Goal: Browse casually: Explore the website without a specific task or goal

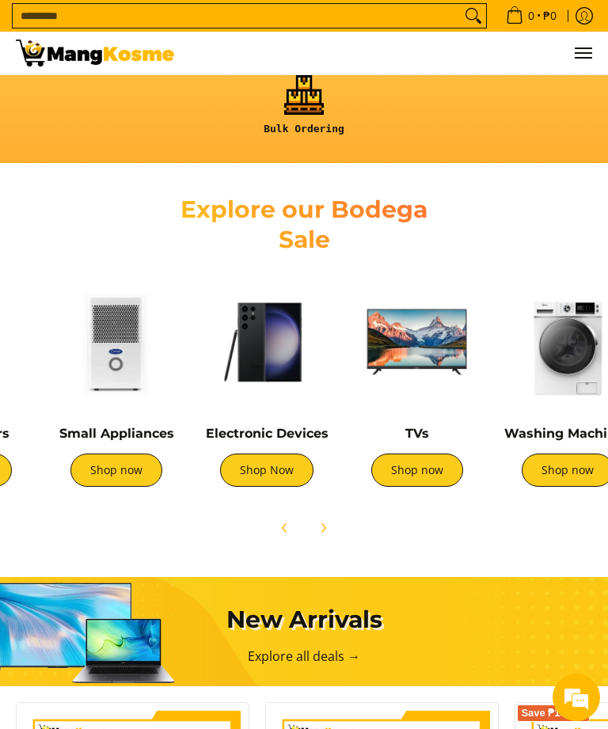
scroll to position [0, 268]
click at [563, 464] on link "Shop now" at bounding box center [567, 469] width 92 height 33
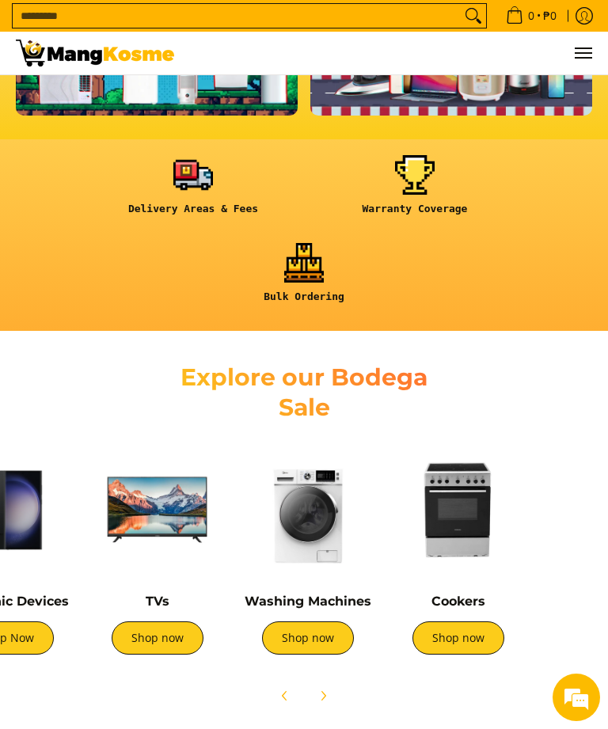
scroll to position [0, 529]
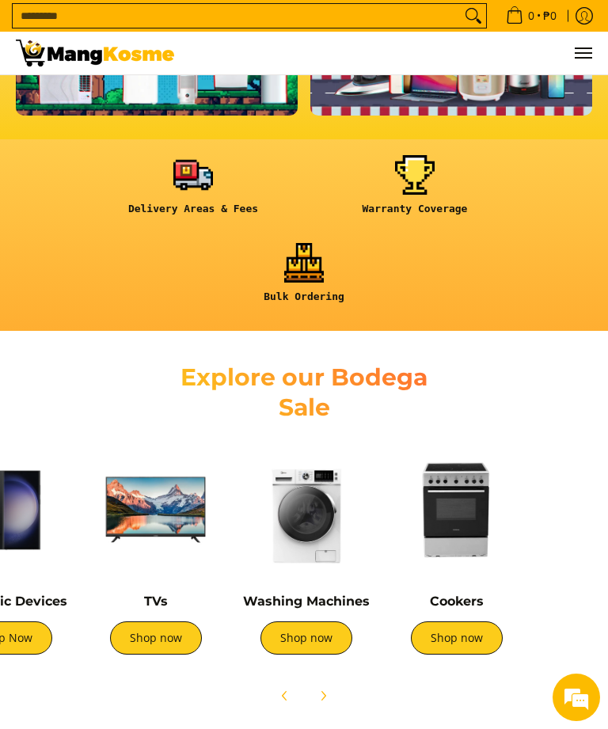
click at [457, 506] on img at bounding box center [456, 509] width 135 height 135
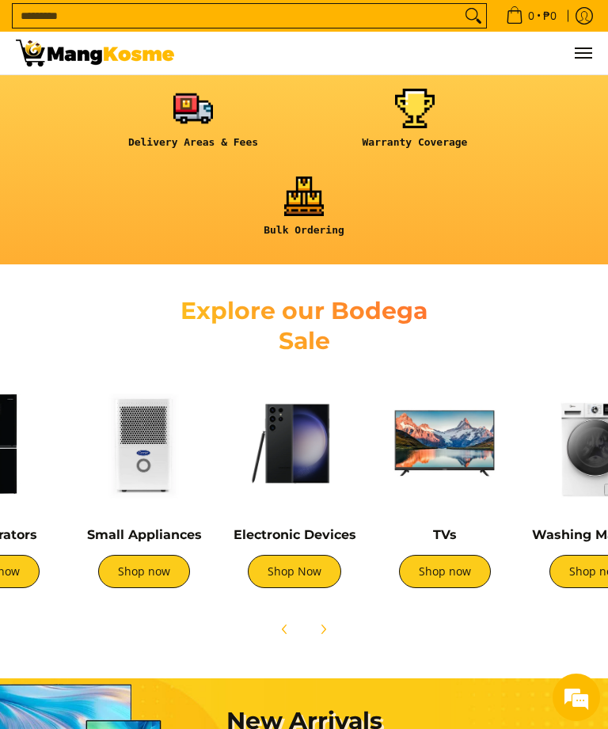
scroll to position [0, 0]
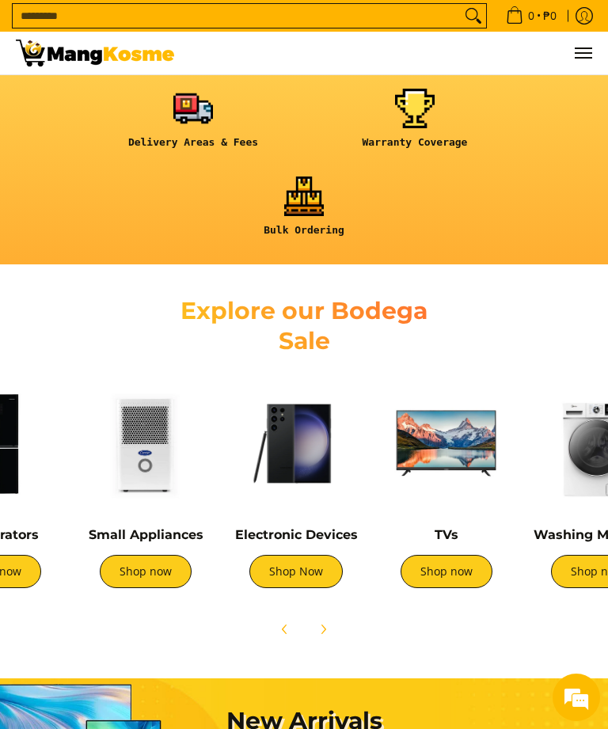
click at [309, 459] on img at bounding box center [296, 443] width 135 height 135
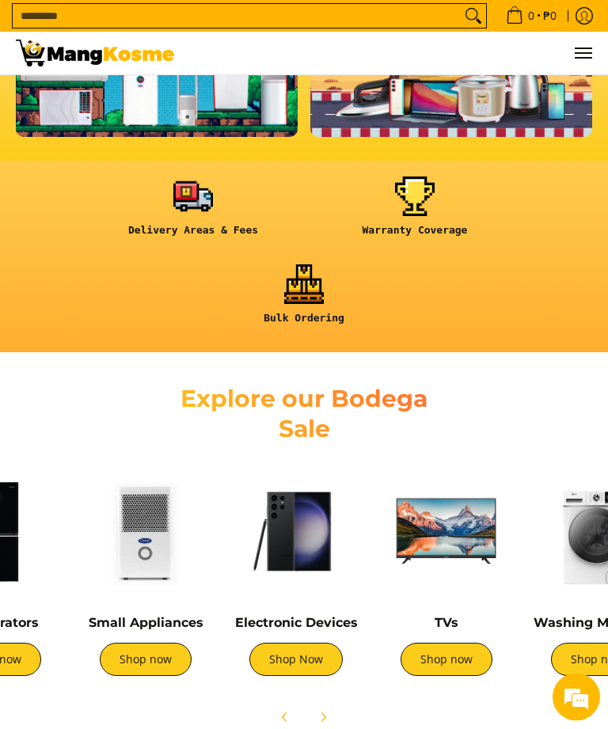
scroll to position [461, 0]
click at [458, 524] on img at bounding box center [446, 531] width 135 height 135
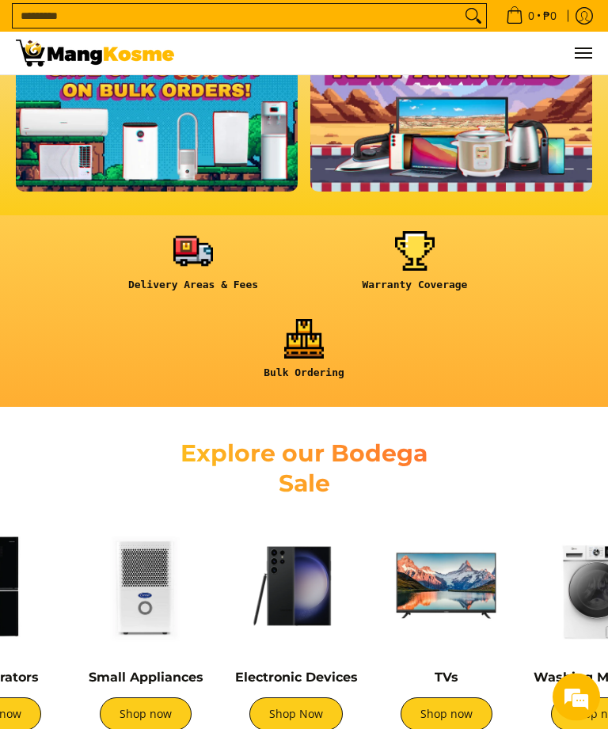
scroll to position [406, 0]
click at [161, 590] on img at bounding box center [145, 585] width 135 height 135
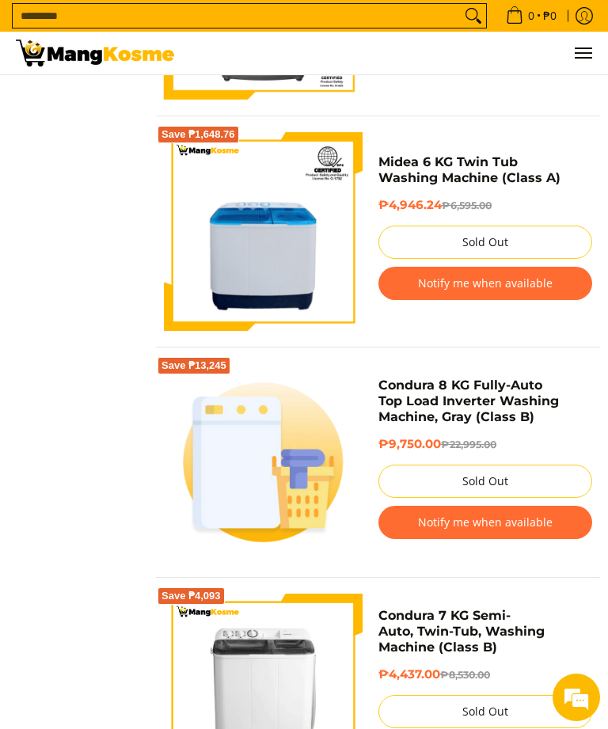
scroll to position [4991, 0]
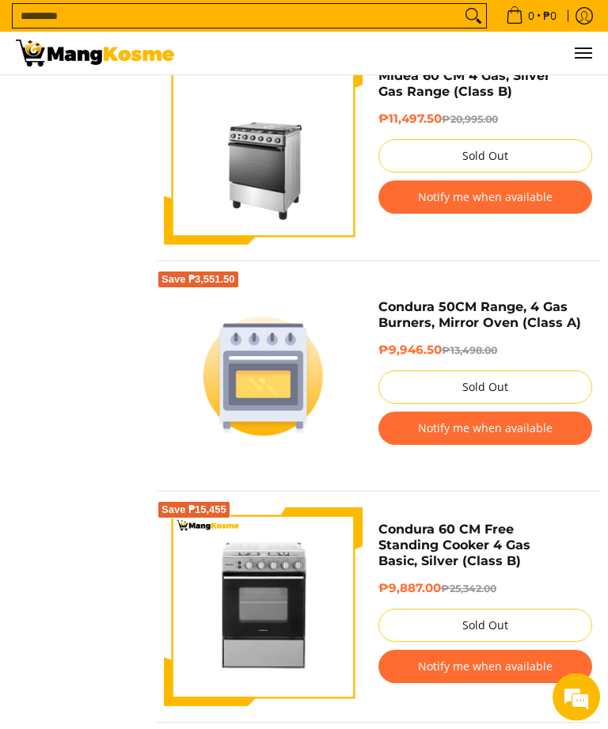
scroll to position [2285, 0]
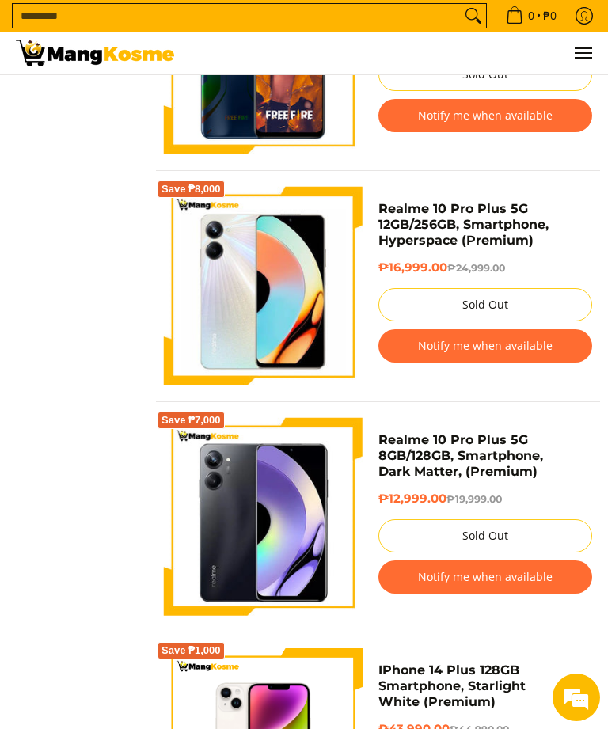
scroll to position [4014, 0]
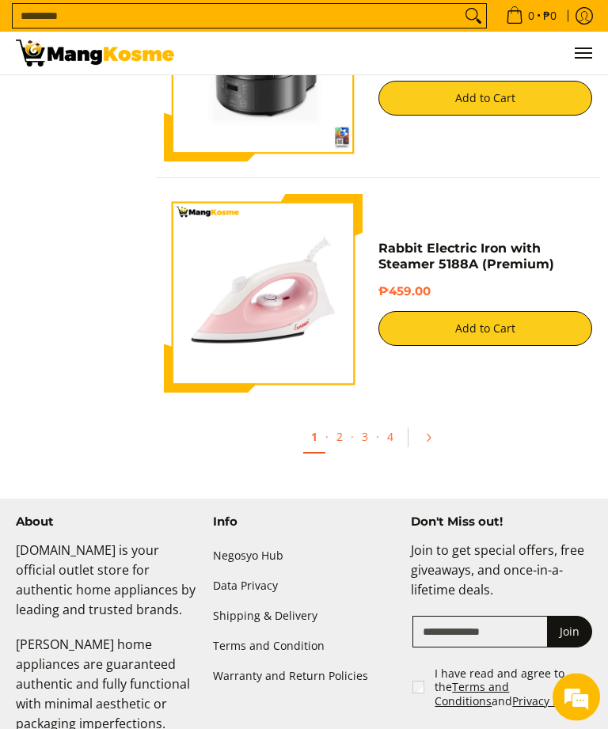
scroll to position [5401, 0]
click at [350, 449] on link "2" at bounding box center [339, 436] width 22 height 31
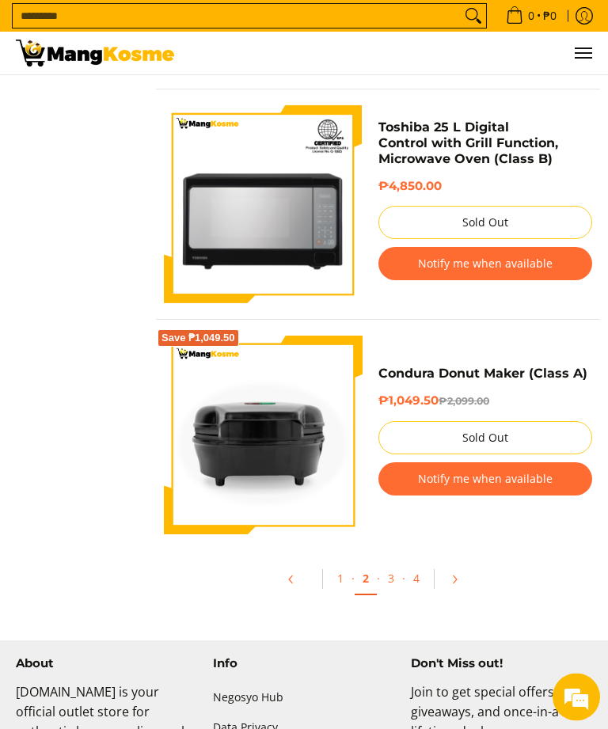
scroll to position [5260, 0]
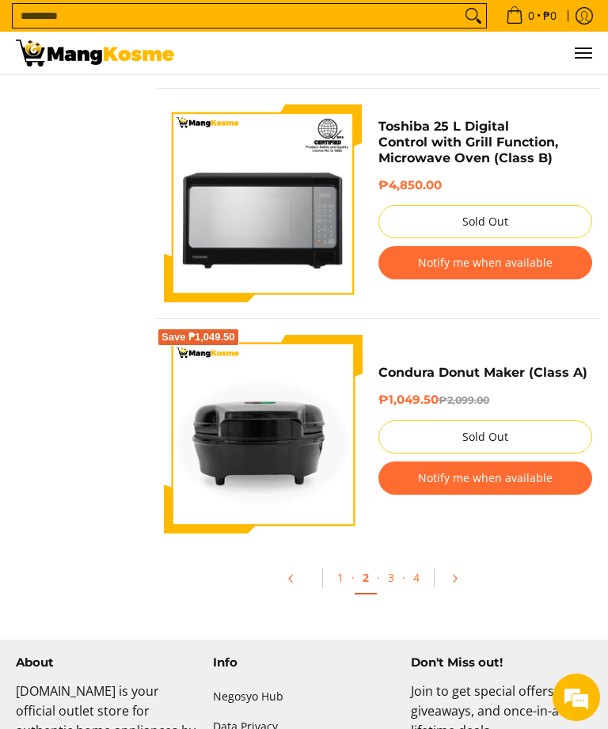
click at [399, 581] on link "3" at bounding box center [391, 577] width 22 height 31
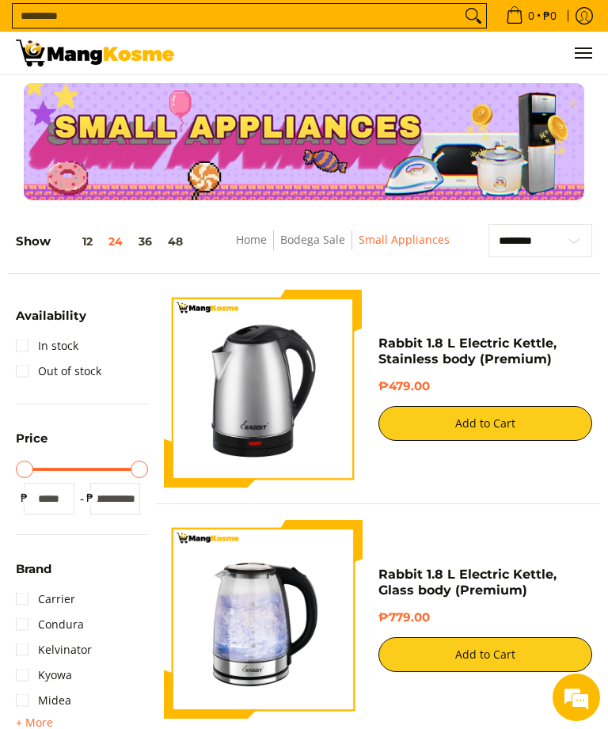
scroll to position [5311, 0]
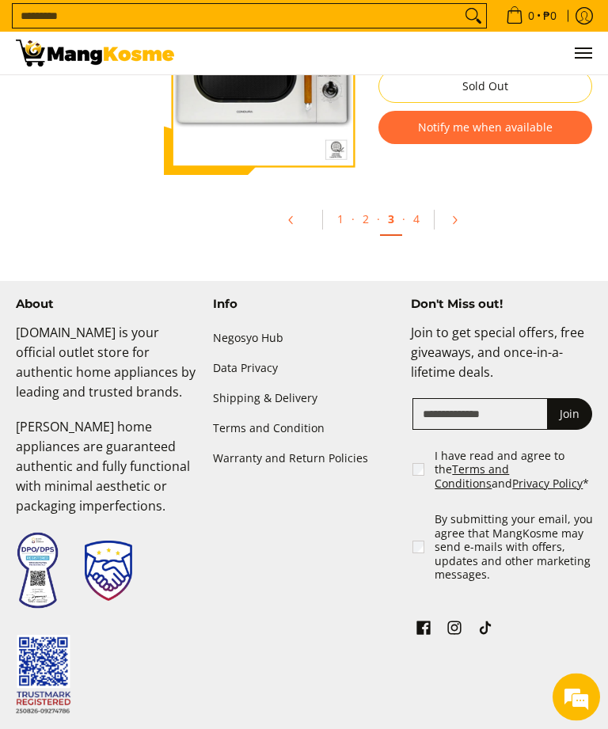
scroll to position [5608, 0]
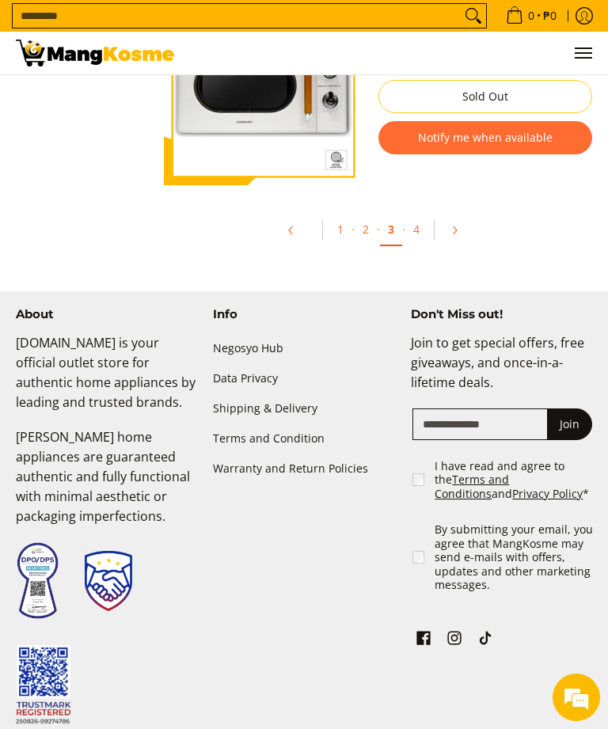
click at [423, 230] on link "4" at bounding box center [416, 229] width 22 height 31
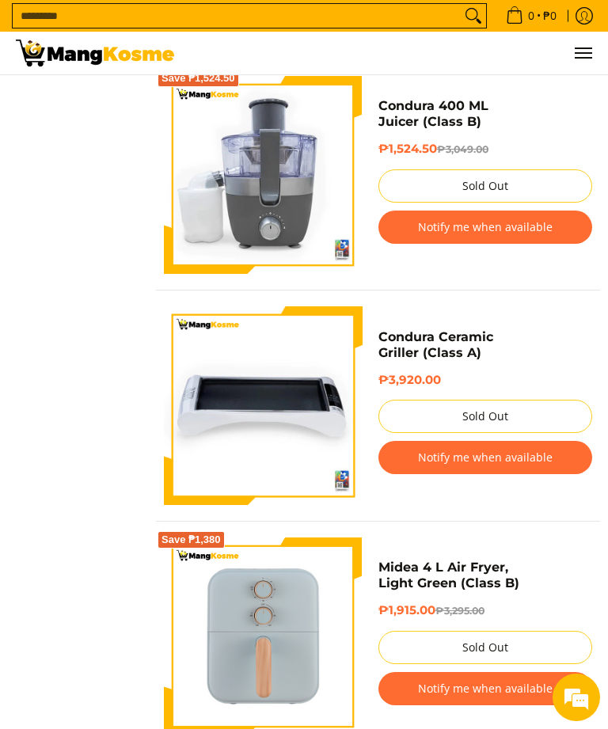
scroll to position [1596, 0]
